Goal: Information Seeking & Learning: Learn about a topic

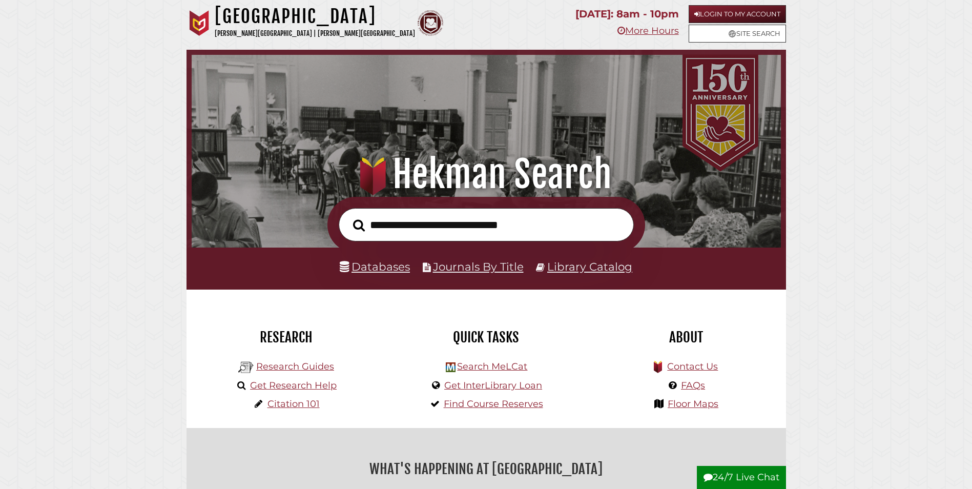
scroll to position [195, 584]
click at [388, 270] on link "Databases" at bounding box center [375, 266] width 70 height 13
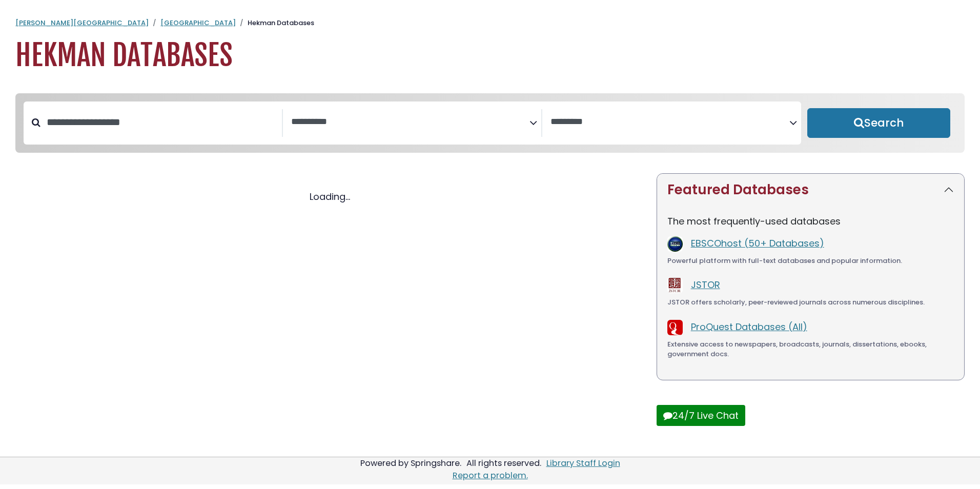
select select "Database Subject Filter"
select select "Database Vendors Filter"
select select "Database Subject Filter"
select select "Database Vendors Filter"
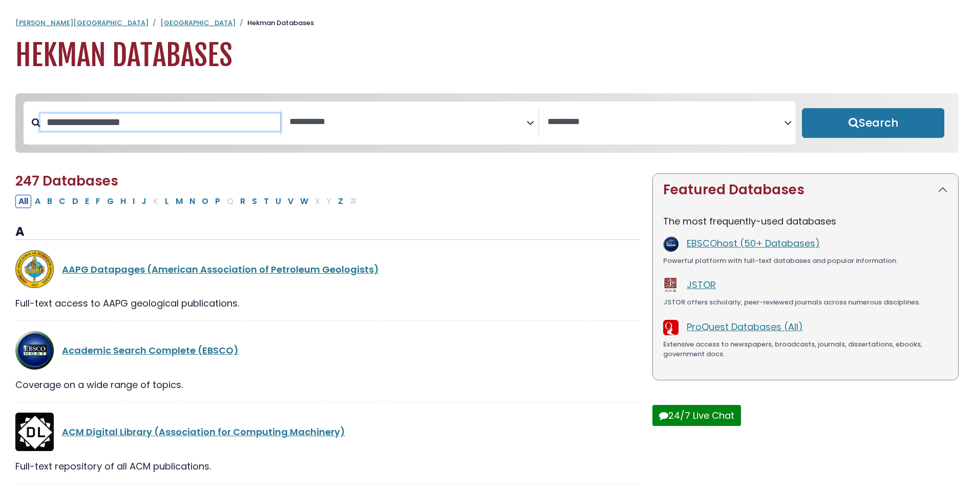
click at [167, 128] on input "Search database by title or keyword" at bounding box center [160, 122] width 240 height 17
type input "****"
click at [802, 108] on button "Search" at bounding box center [873, 123] width 142 height 30
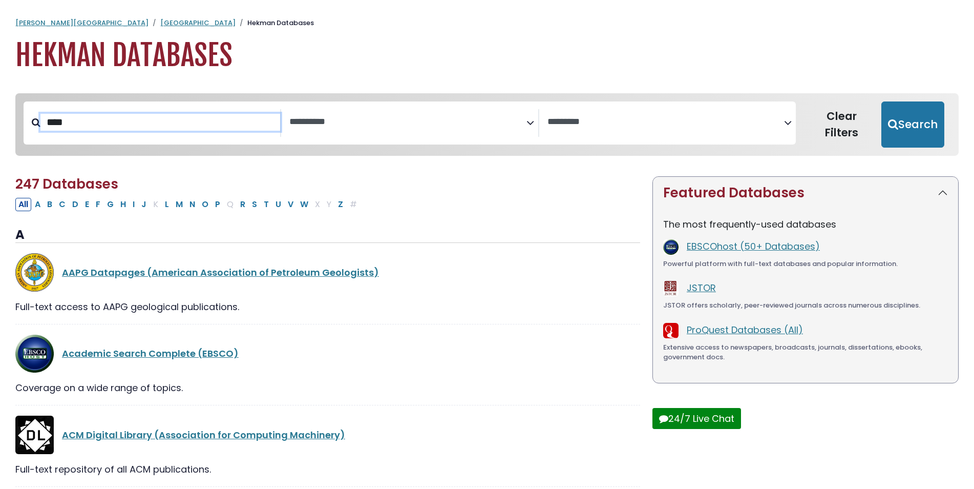
select select "Database Subject Filter"
select select "Database Vendors Filter"
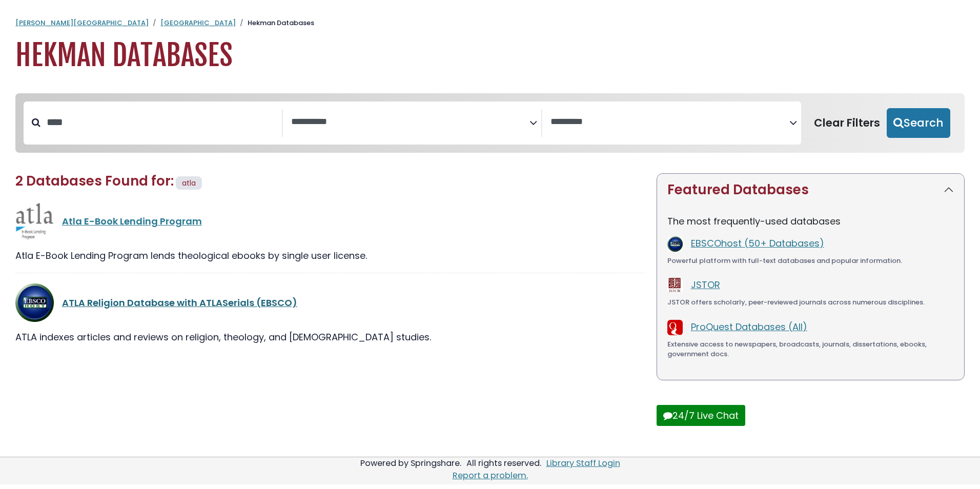
click at [105, 308] on link "ATLA Religion Database with ATLASerials (EBSCO)" at bounding box center [179, 302] width 235 height 13
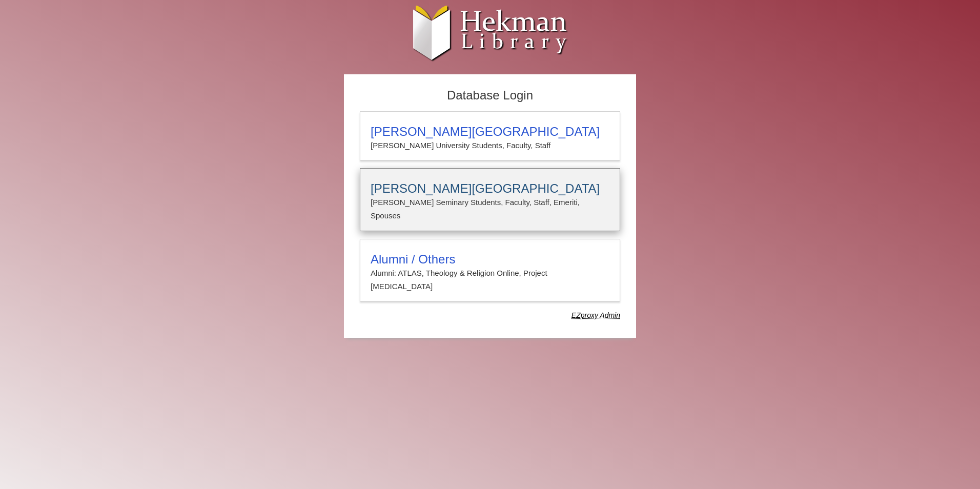
type input "**********"
click at [416, 191] on h3 "Calvin Theological Seminary" at bounding box center [489, 188] width 239 height 14
